Goal: Information Seeking & Learning: Learn about a topic

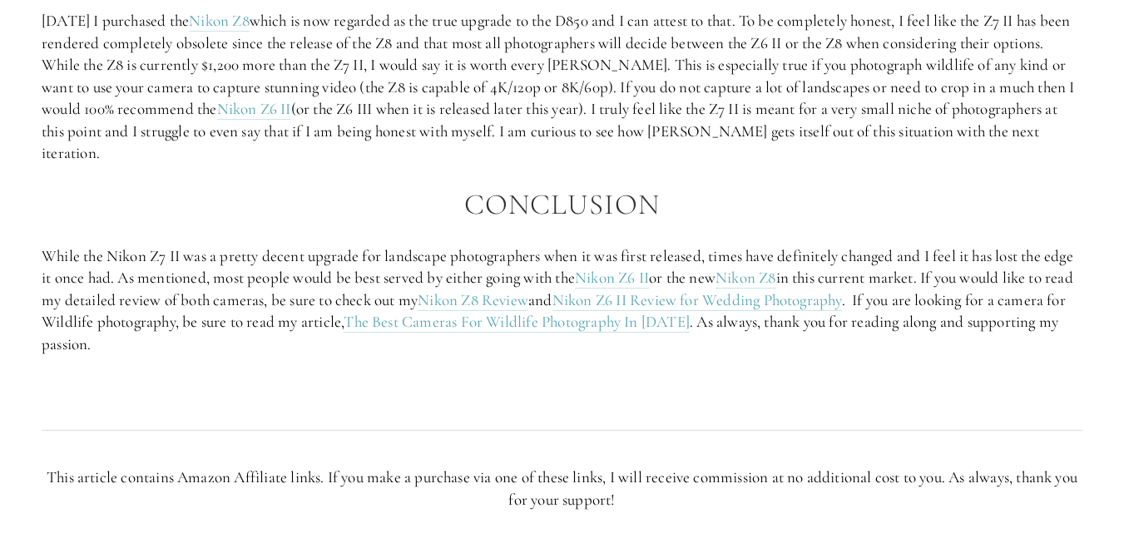
scroll to position [3095, 0]
click at [528, 310] on link "Nikon Z8 Review" at bounding box center [473, 299] width 111 height 21
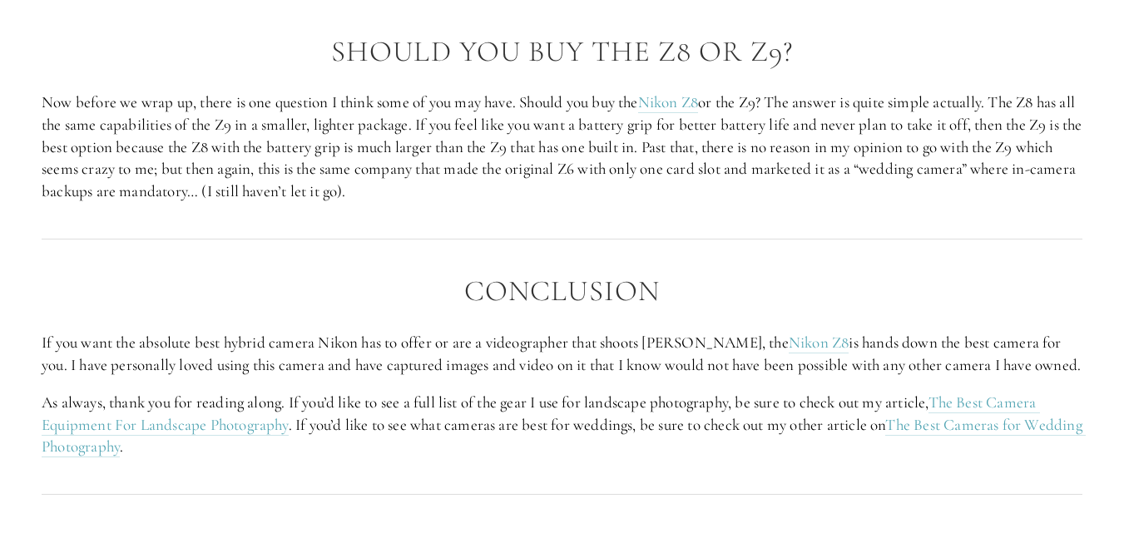
scroll to position [3827, 0]
click at [126, 423] on link "The Best Camera Equipment For Landscape Photography" at bounding box center [541, 412] width 998 height 43
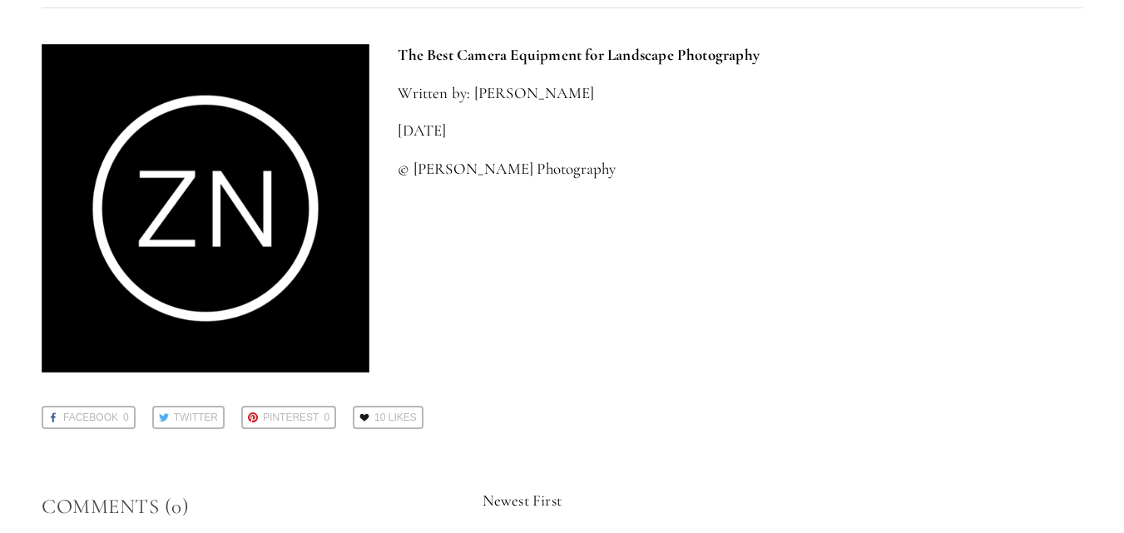
scroll to position [5258, 0]
